Goal: Information Seeking & Learning: Find specific fact

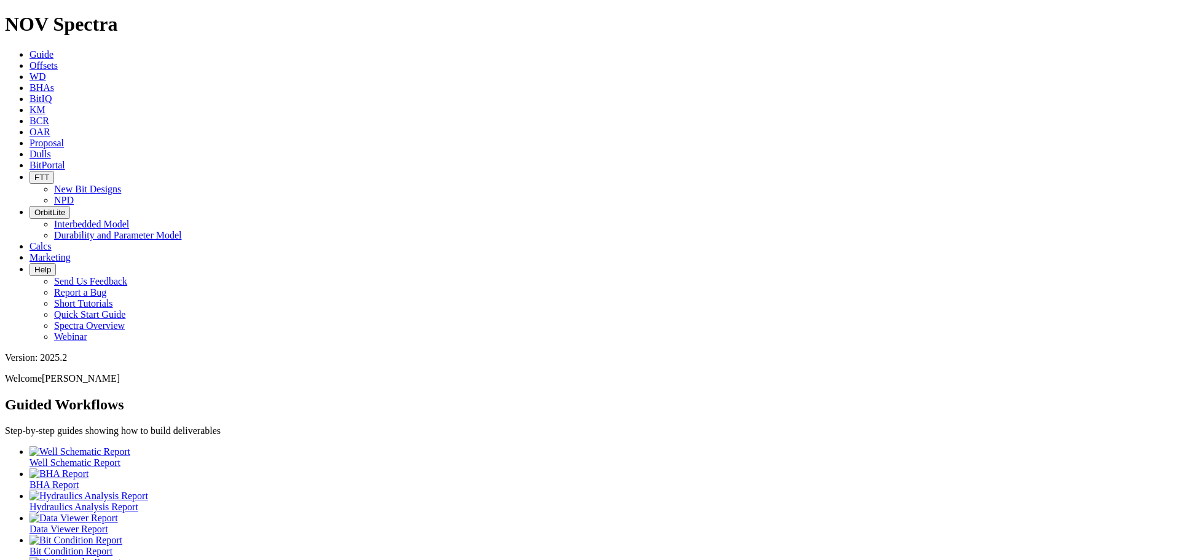
click at [30, 60] on icon at bounding box center [30, 65] width 0 height 10
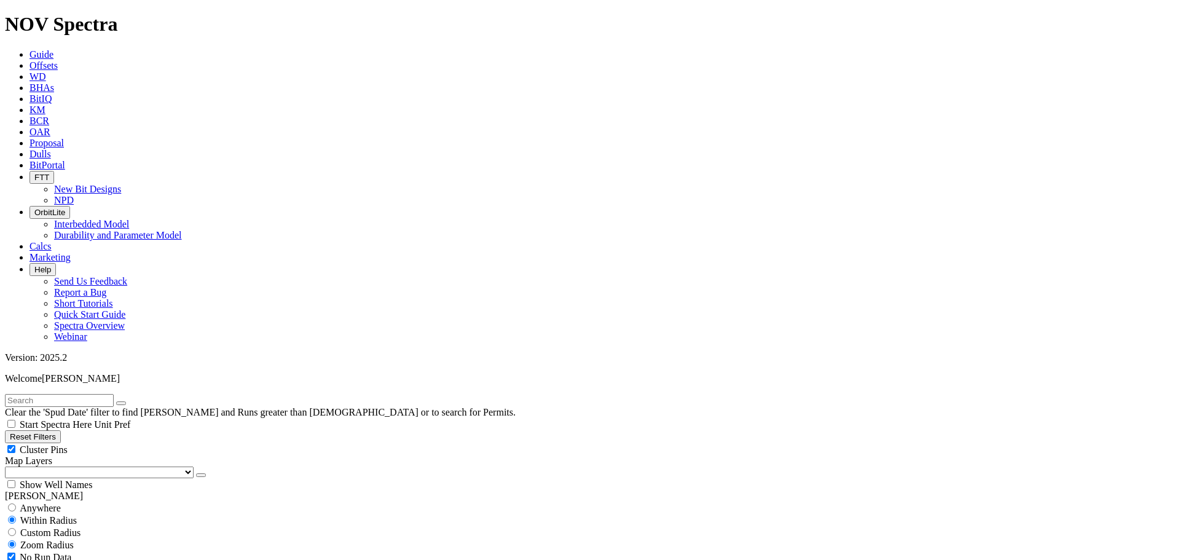
click at [122, 443] on div "Cluster Pins" at bounding box center [590, 449] width 1170 height 12
checkbox input "false"
click at [60, 467] on select "US Counties [GEOGRAPHIC_DATA], [GEOGRAPHIC_DATA] [GEOGRAPHIC_DATA], [GEOGRAPHIC…" at bounding box center [99, 473] width 189 height 12
click at [9, 467] on select "US Counties [GEOGRAPHIC_DATA], [GEOGRAPHIC_DATA] [GEOGRAPHIC_DATA], [GEOGRAPHIC…" at bounding box center [99, 473] width 189 height 12
click at [50, 394] on input "text" at bounding box center [59, 400] width 109 height 13
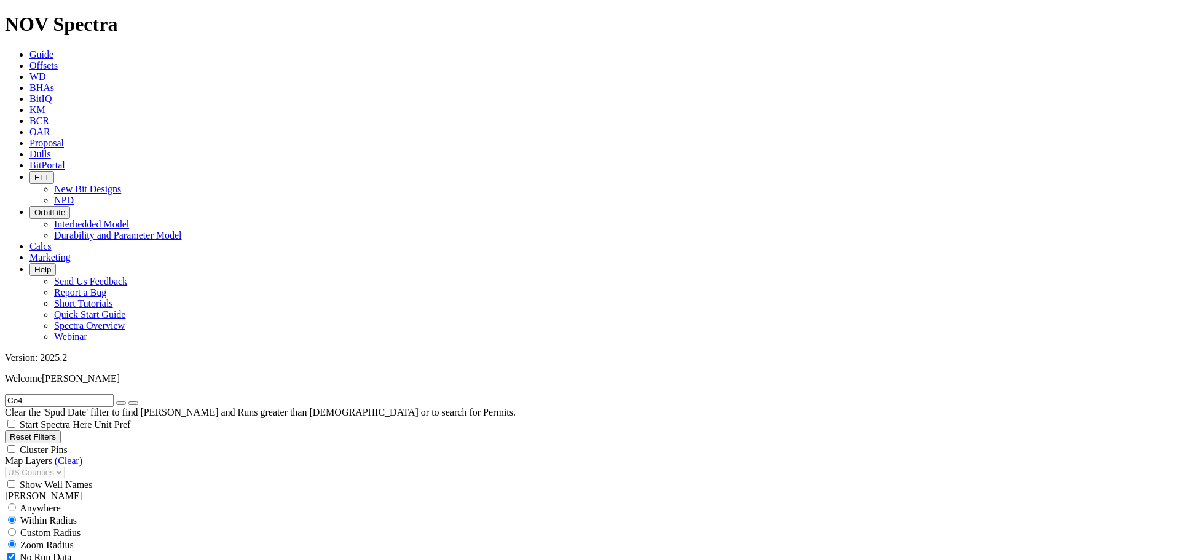
scroll to position [861, 0]
type input "Co4"
type input "1"
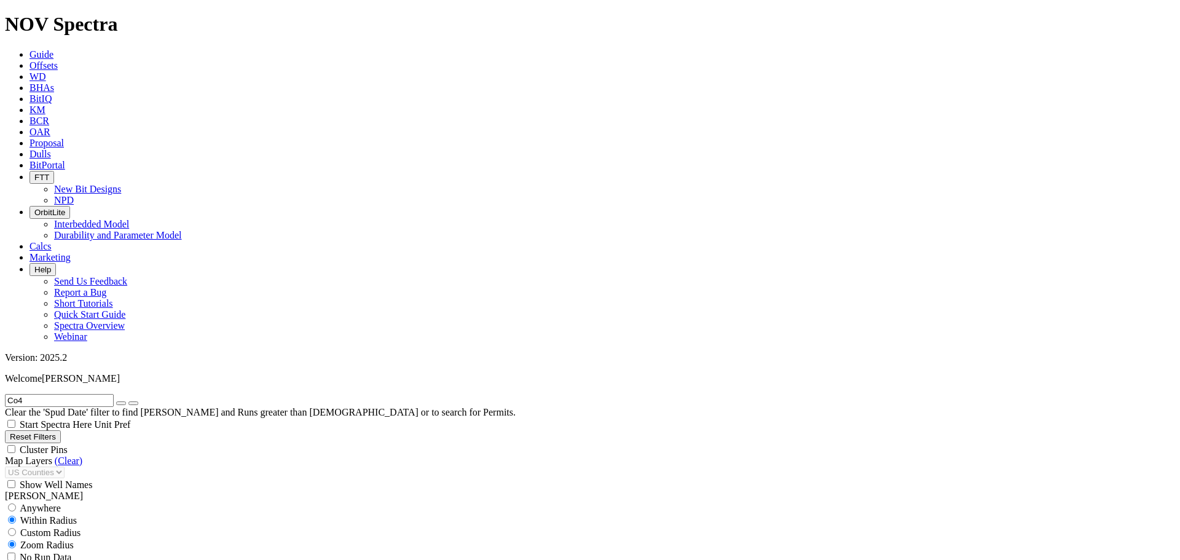
checkbox input "false"
type input "160"
